Goal: Task Accomplishment & Management: Use online tool/utility

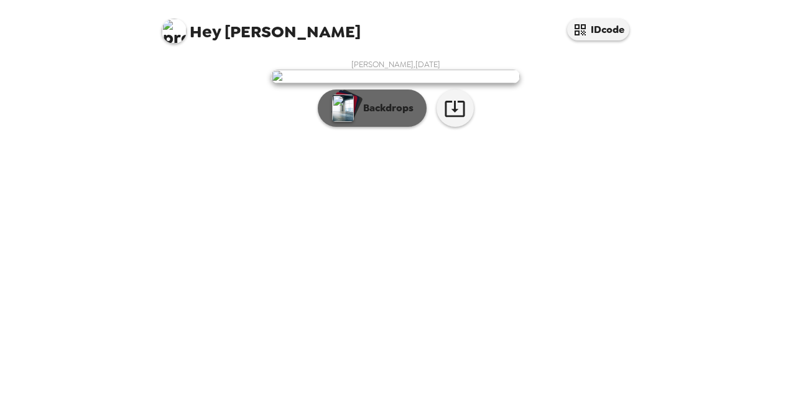
click at [383, 116] on p "Backdrops" at bounding box center [385, 108] width 57 height 15
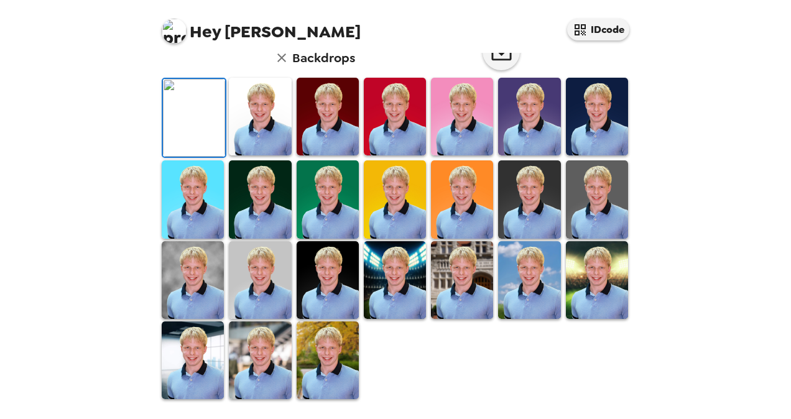
scroll to position [300, 0]
click at [214, 319] on img at bounding box center [193, 280] width 62 height 78
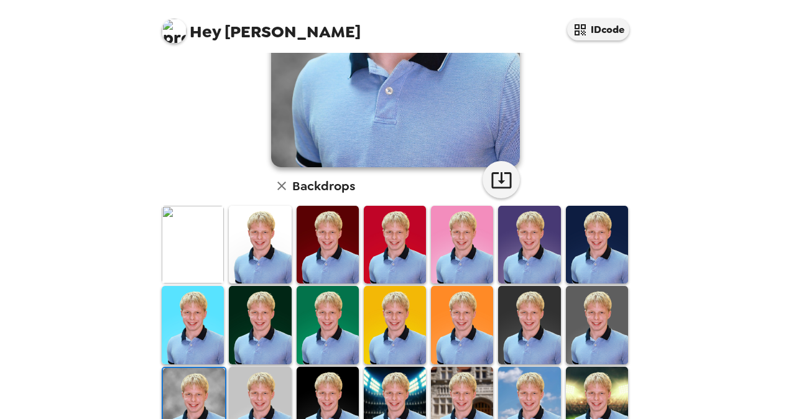
scroll to position [335, 0]
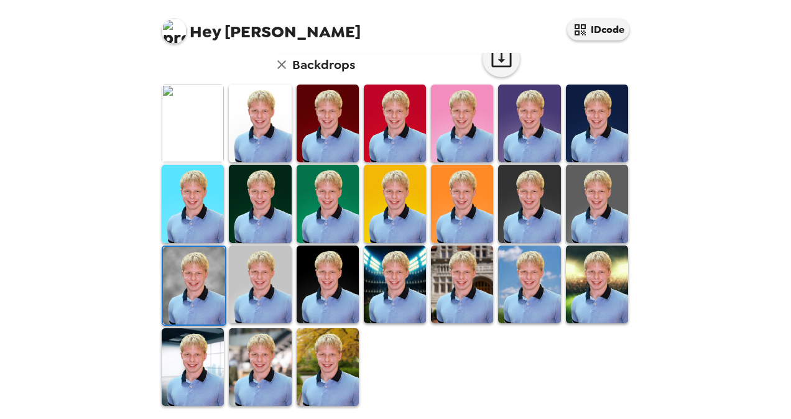
click at [313, 368] on img at bounding box center [328, 367] width 62 height 78
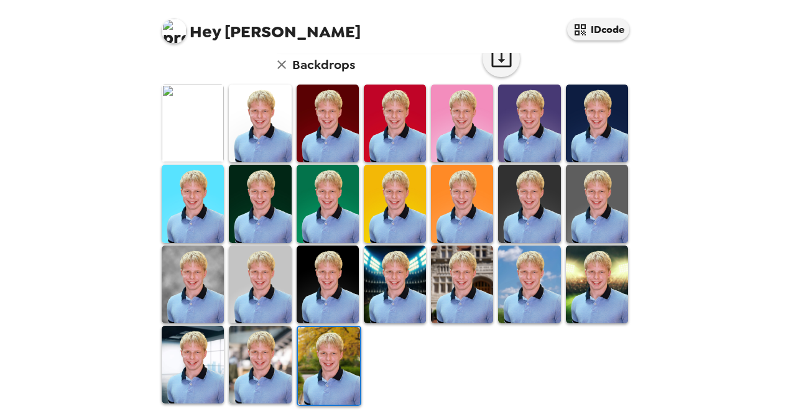
click at [180, 275] on img at bounding box center [193, 285] width 62 height 78
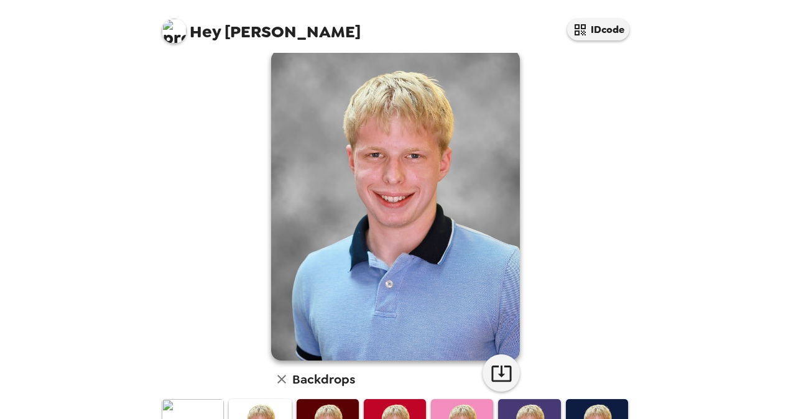
scroll to position [0, 0]
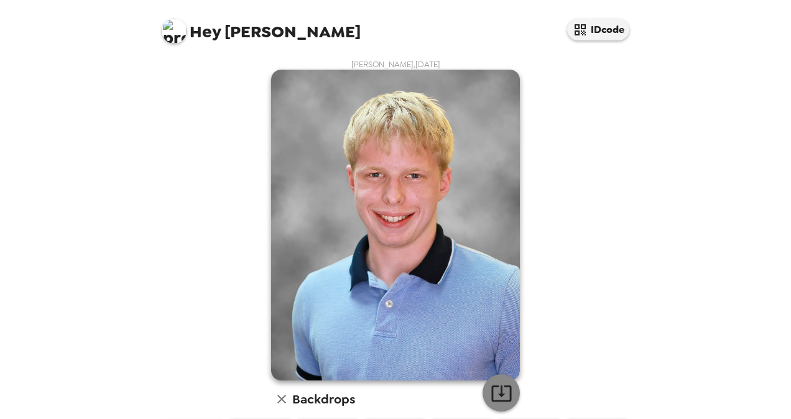
click at [497, 378] on button "button" at bounding box center [501, 392] width 37 height 37
